Goal: Navigation & Orientation: Go to known website

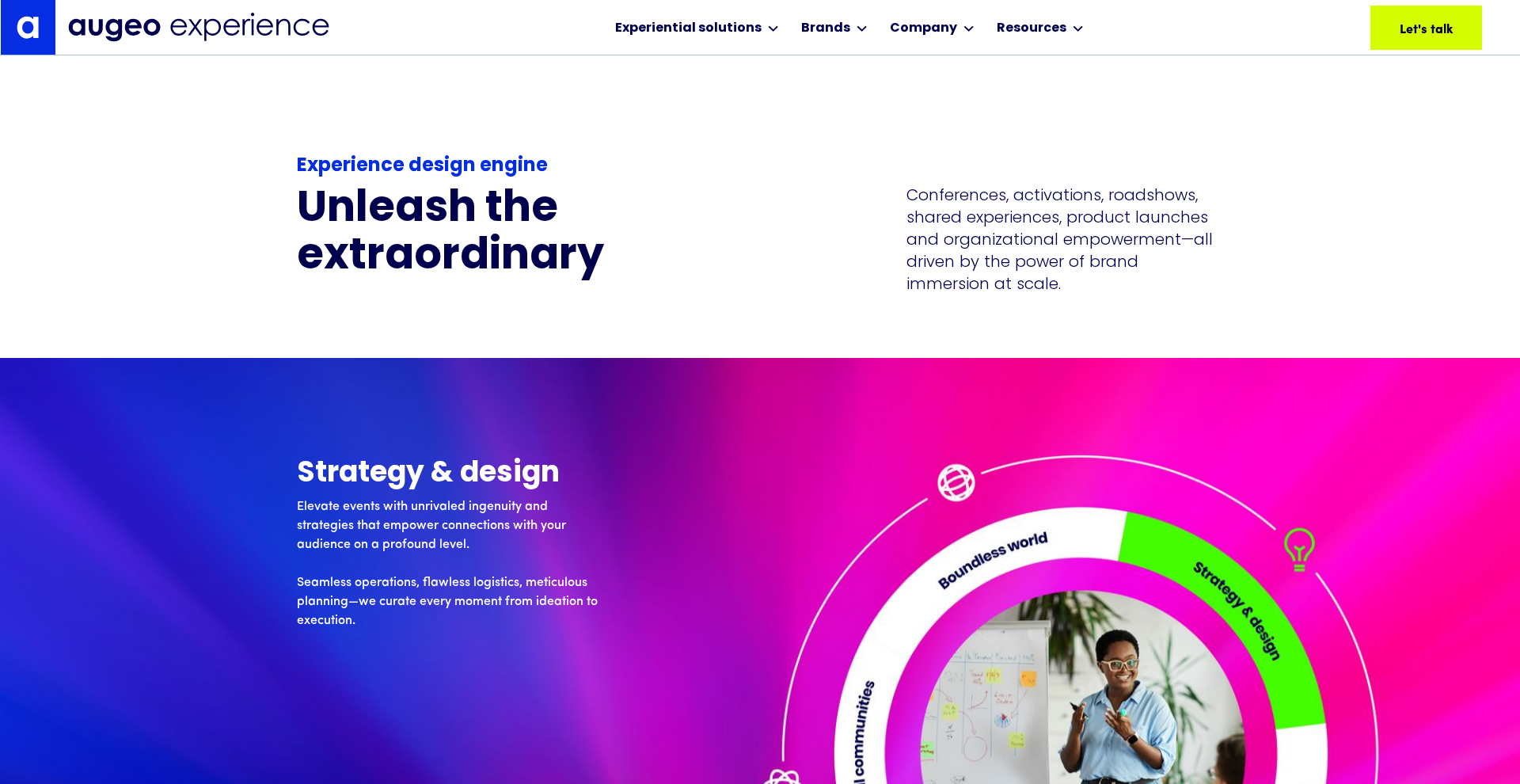
scroll to position [3974, 0]
